Goal: Find specific page/section: Find specific page/section

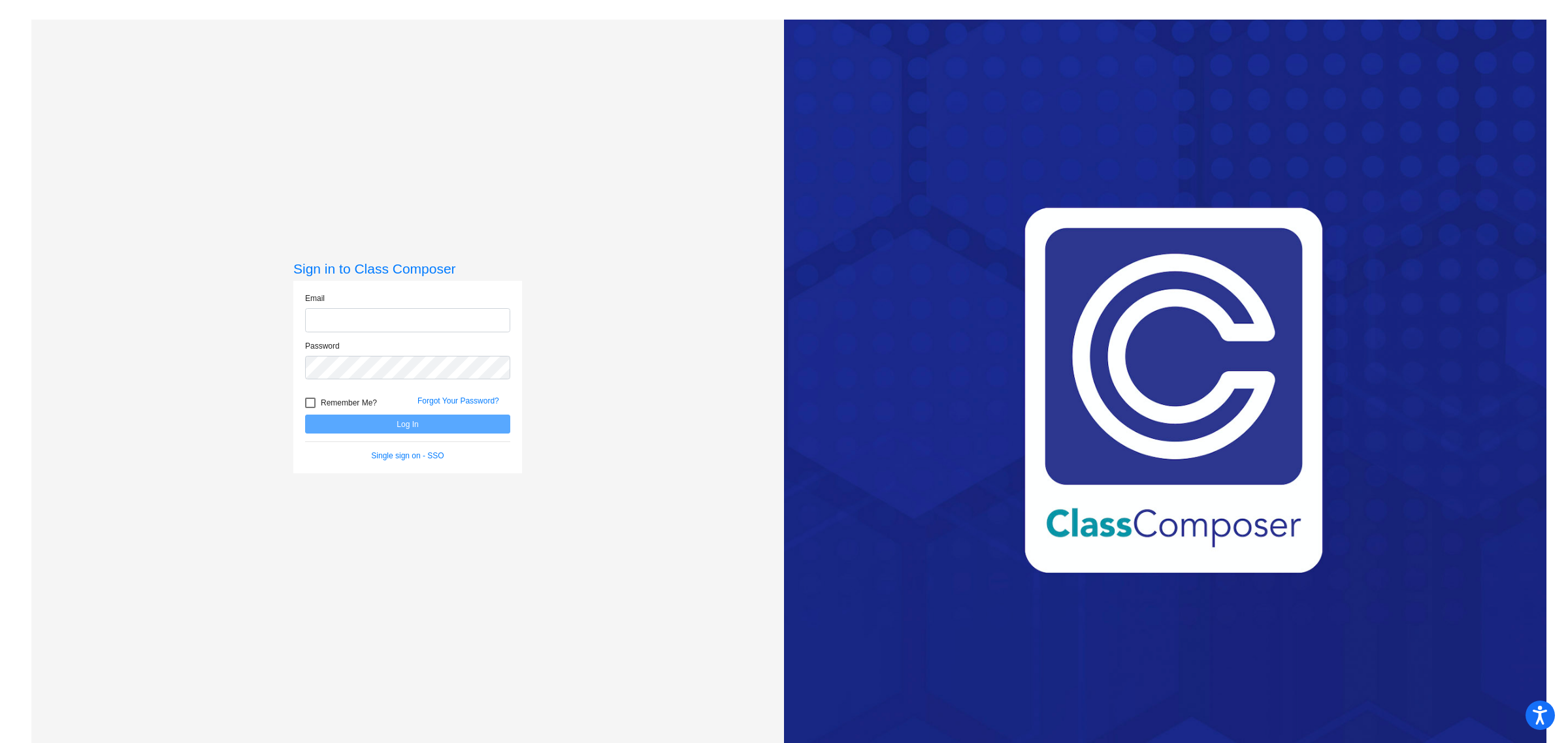
click at [416, 322] on input "email" at bounding box center [408, 320] width 205 height 24
click at [0, 742] on com-1password-button at bounding box center [0, 743] width 0 height 0
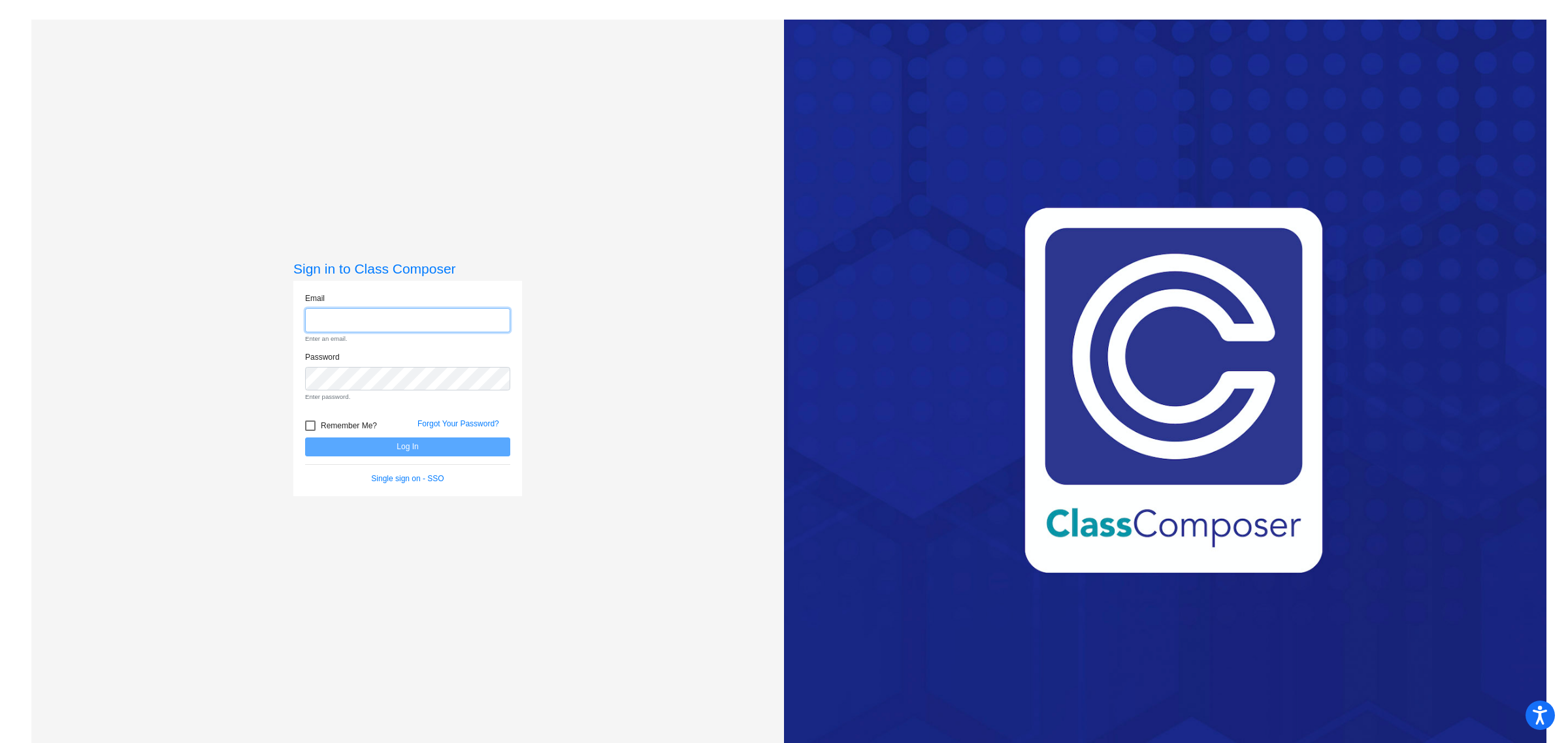
type input "[EMAIL_ADDRESS][DOMAIN_NAME]"
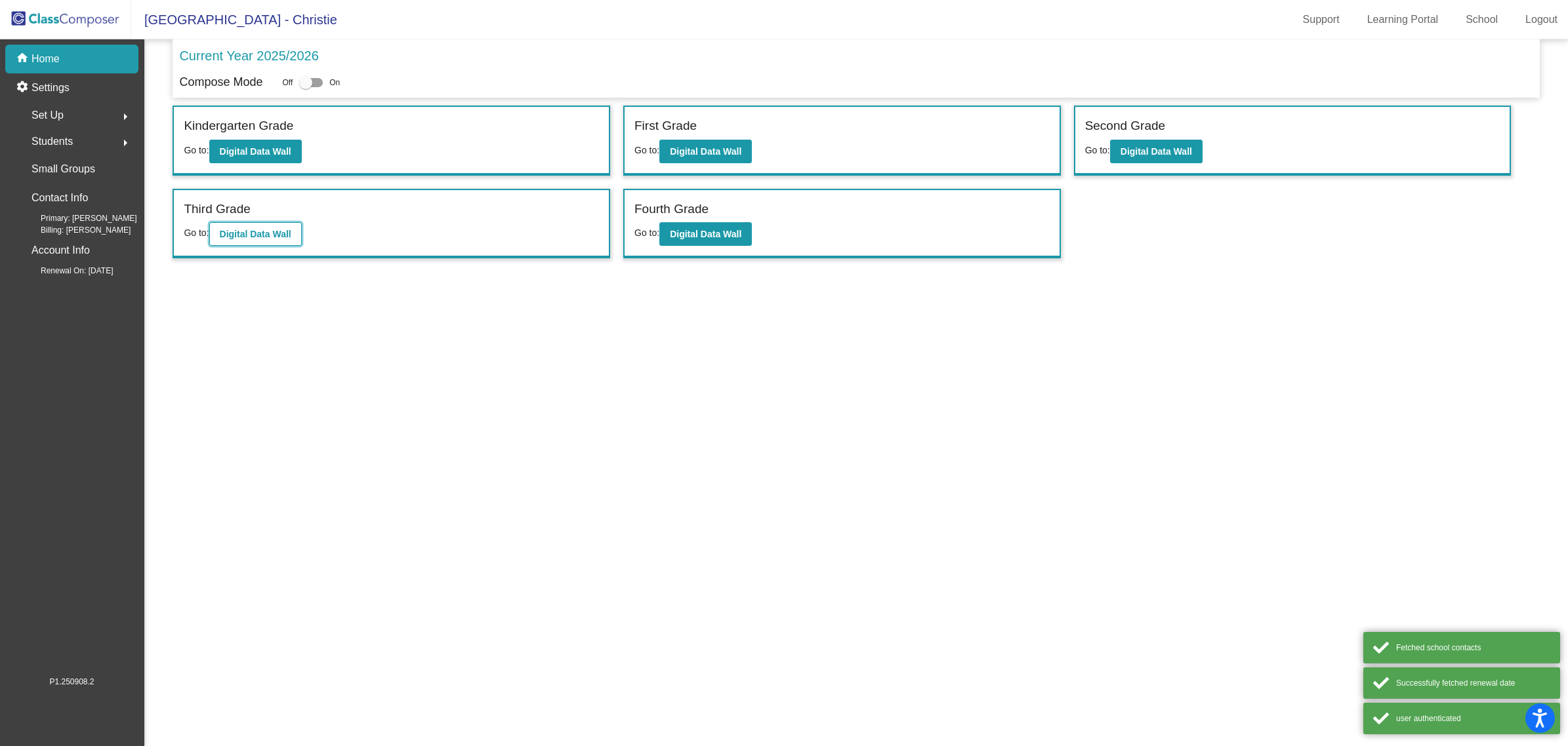
click at [272, 234] on b "Digital Data Wall" at bounding box center [256, 234] width 71 height 10
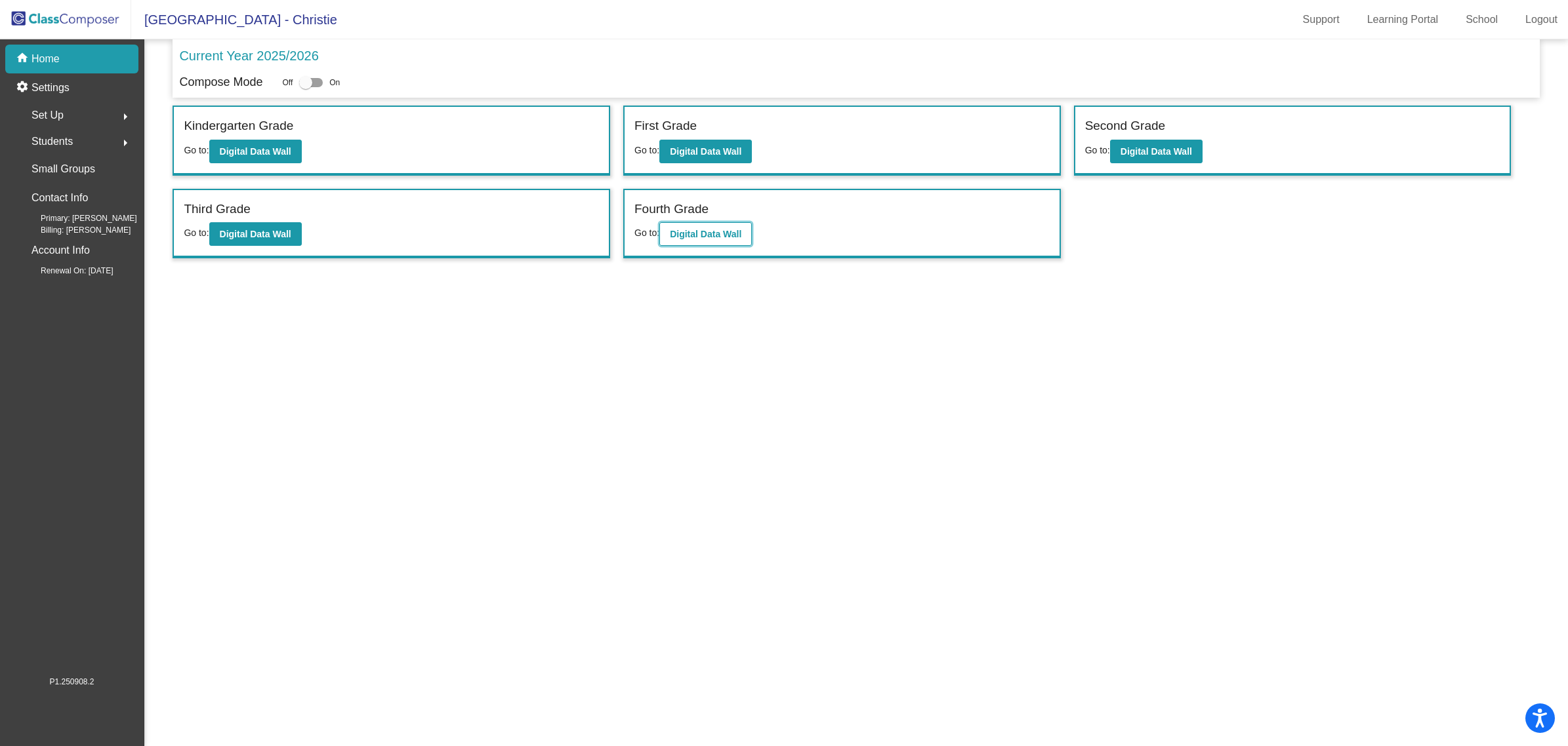
click at [706, 229] on b "Digital Data Wall" at bounding box center [706, 234] width 71 height 10
click at [243, 231] on b "Digital Data Wall" at bounding box center [256, 234] width 71 height 10
